Goal: Task Accomplishment & Management: Use online tool/utility

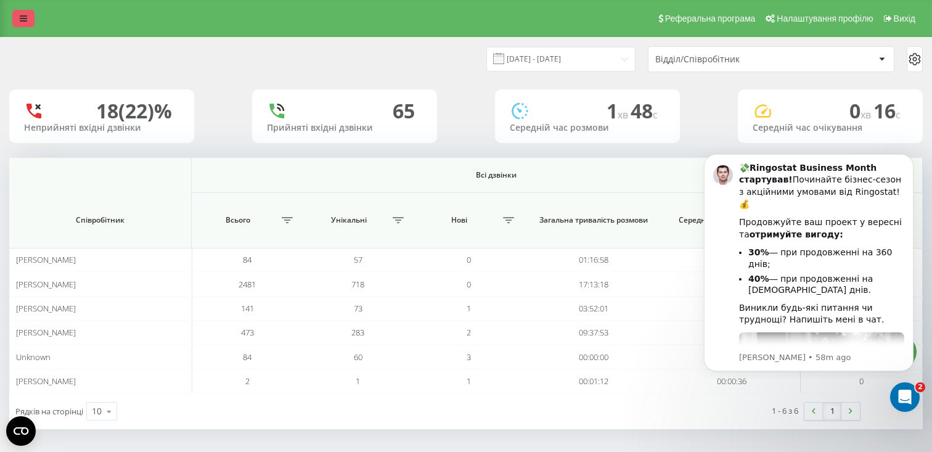
click at [20, 18] on icon at bounding box center [23, 18] width 7 height 9
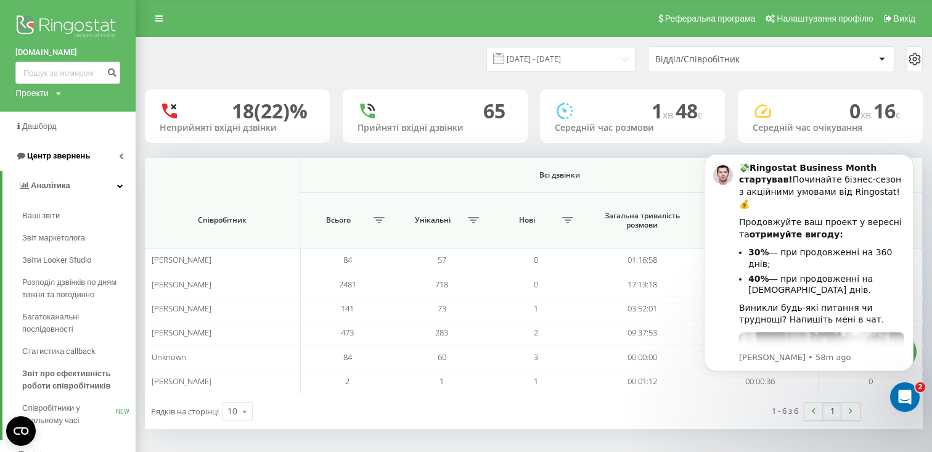
scroll to position [10, 0]
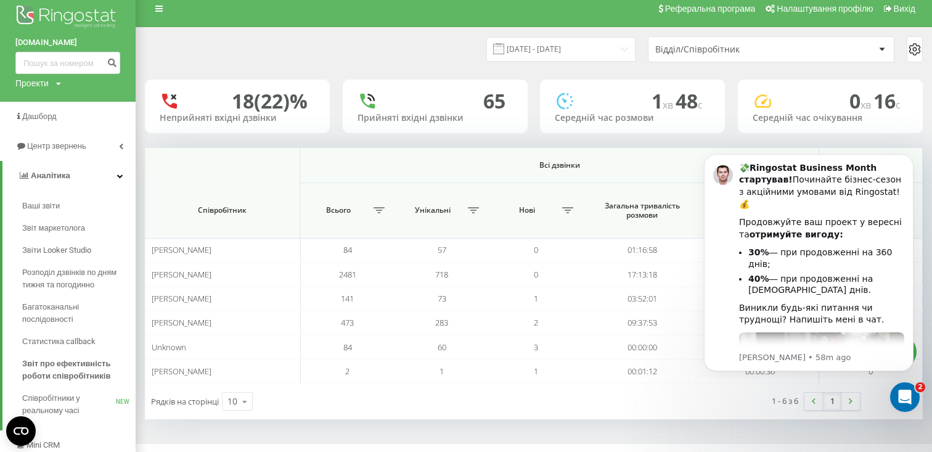
click at [39, 88] on div "Проекти" at bounding box center [31, 83] width 33 height 12
click at [41, 105] on link "[DOMAIN_NAME]" at bounding box center [56, 102] width 60 height 10
click at [39, 118] on span "Дашборд" at bounding box center [40, 116] width 36 height 9
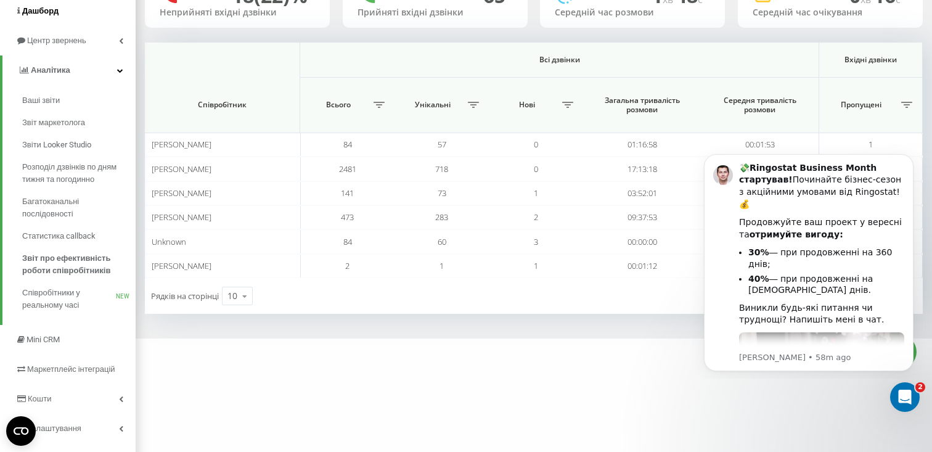
scroll to position [126, 0]
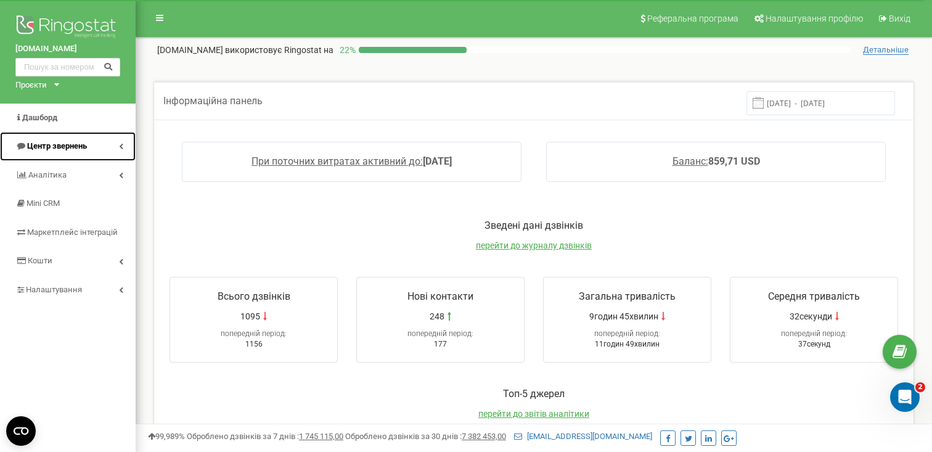
click at [75, 142] on span "Центр звернень" at bounding box center [57, 145] width 60 height 9
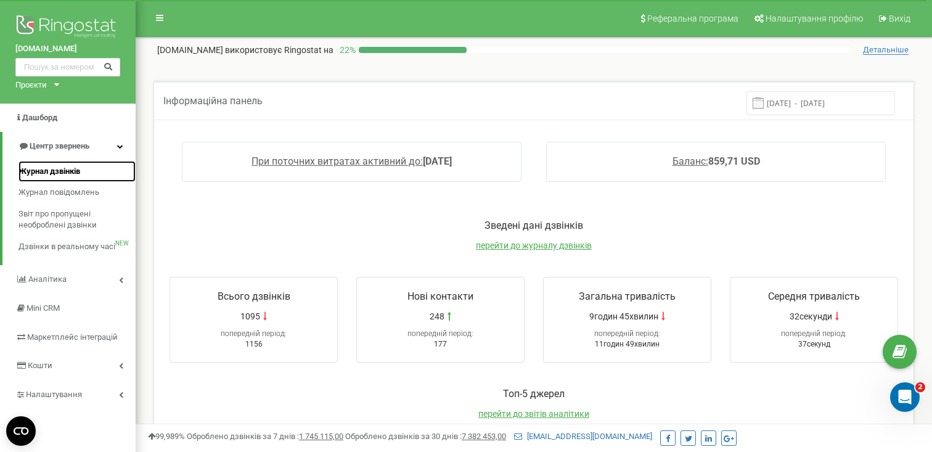
click at [67, 163] on link "Журнал дзвінків" at bounding box center [76, 172] width 117 height 22
click at [64, 175] on span "Журнал дзвінків" at bounding box center [49, 172] width 62 height 12
click at [62, 173] on span "Журнал дзвінків" at bounding box center [49, 172] width 62 height 12
